Goal: Task Accomplishment & Management: Manage account settings

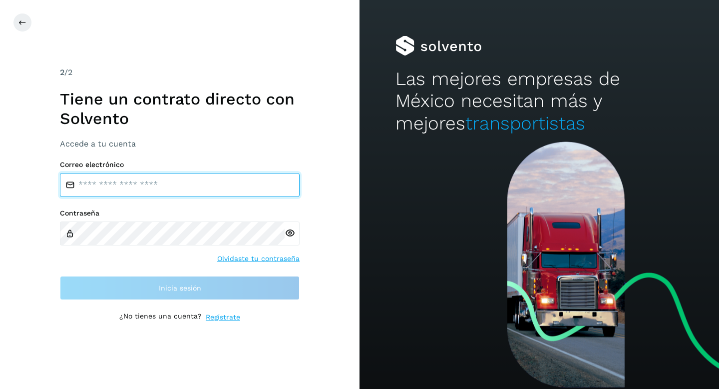
type input "**********"
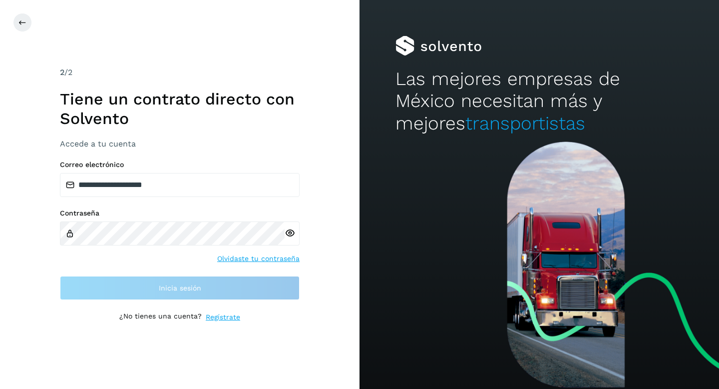
click at [55, 146] on div "**********" at bounding box center [180, 194] width 360 height 389
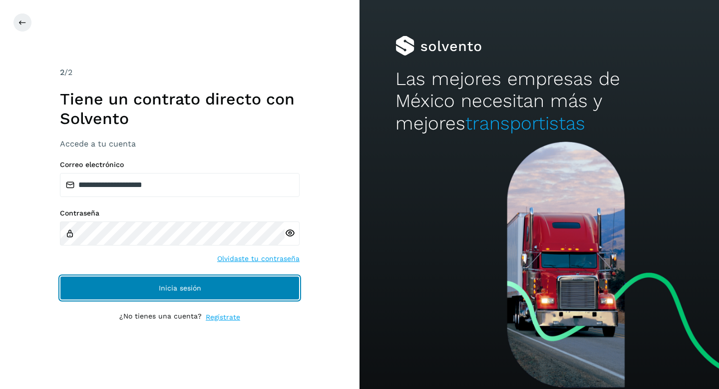
click at [127, 290] on button "Inicia sesión" at bounding box center [180, 288] width 240 height 24
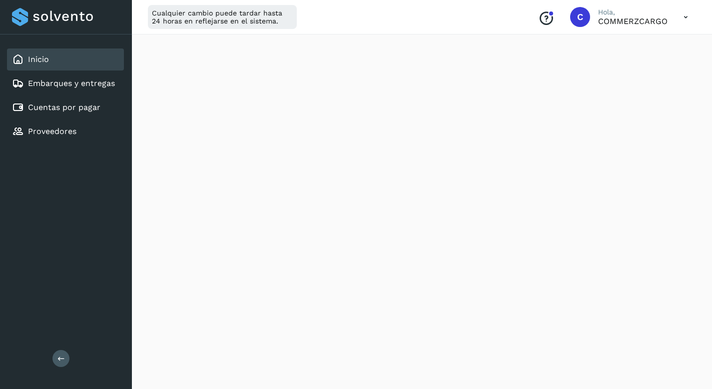
scroll to position [188, 0]
